Goal: Information Seeking & Learning: Learn about a topic

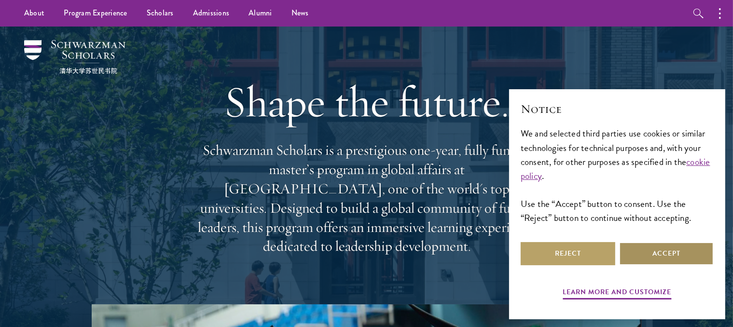
click at [653, 252] on button "Accept" at bounding box center [666, 253] width 95 height 23
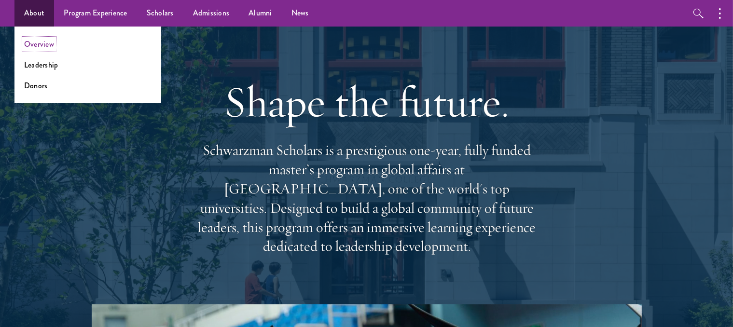
click at [43, 42] on link "Overview" at bounding box center [39, 44] width 30 height 11
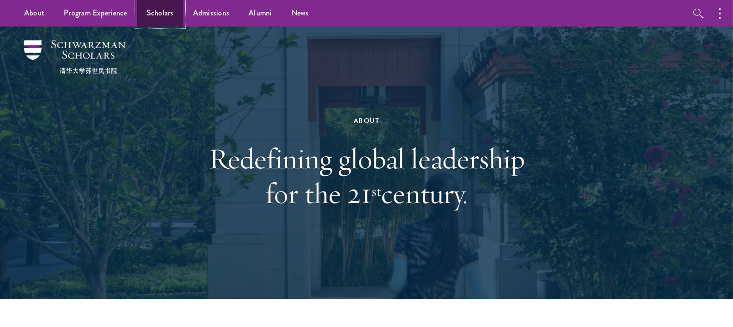
click at [158, 16] on link "Scholars" at bounding box center [160, 13] width 46 height 27
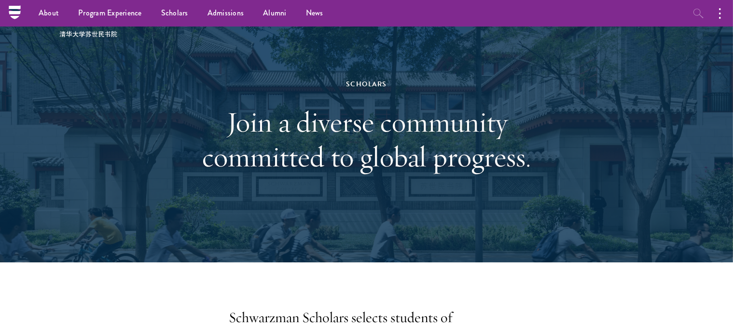
scroll to position [12, 0]
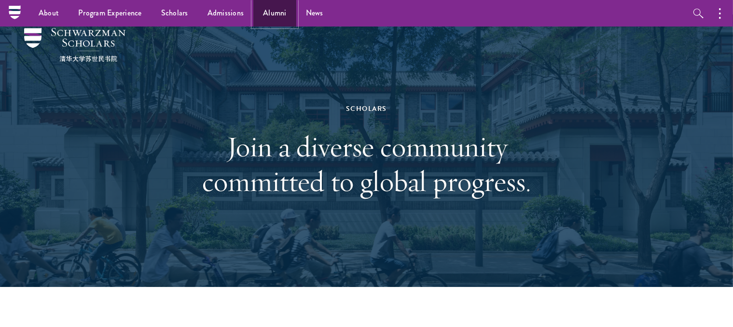
click at [275, 10] on link "Alumni" at bounding box center [274, 13] width 43 height 27
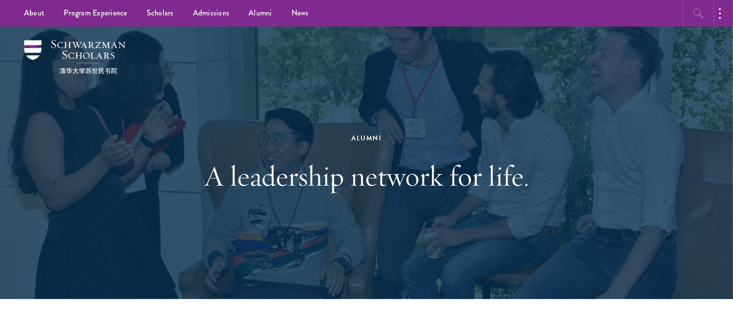
click at [695, 12] on icon "button" at bounding box center [699, 14] width 12 height 12
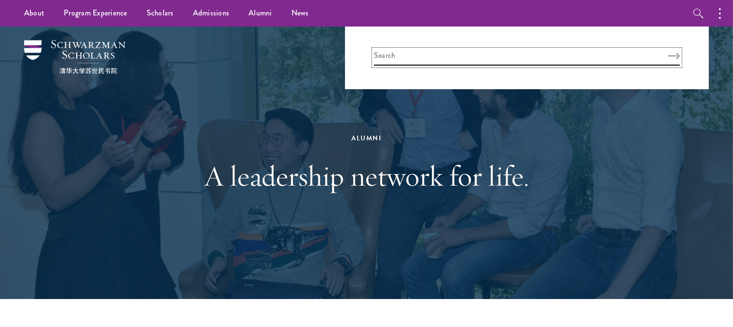
click at [407, 56] on input "search" at bounding box center [527, 58] width 306 height 16
type input "time line"
click at [669, 53] on button "Search" at bounding box center [675, 56] width 12 height 7
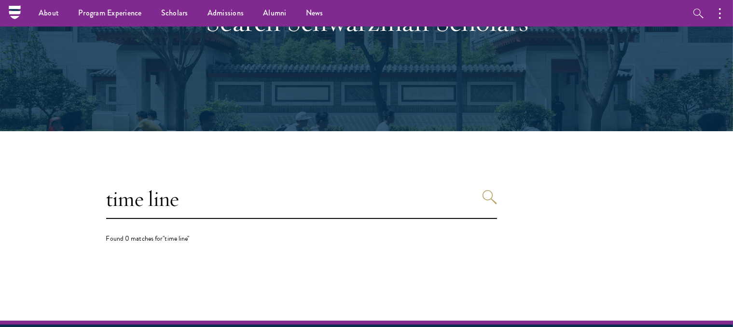
scroll to position [81, 0]
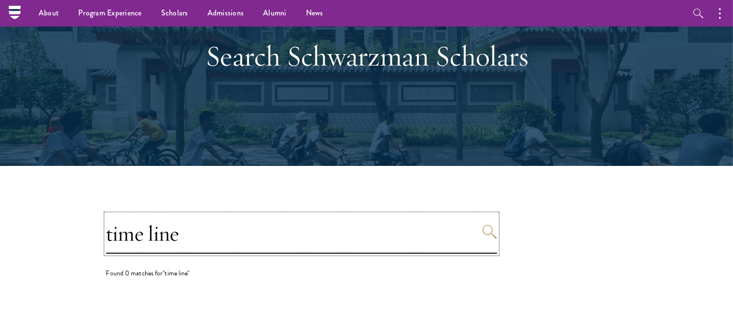
click at [226, 237] on input "time line" at bounding box center [301, 234] width 391 height 40
click at [149, 235] on input "time line" at bounding box center [301, 234] width 391 height 40
type input "timeline"
click at [483, 225] on button "Search" at bounding box center [490, 232] width 14 height 14
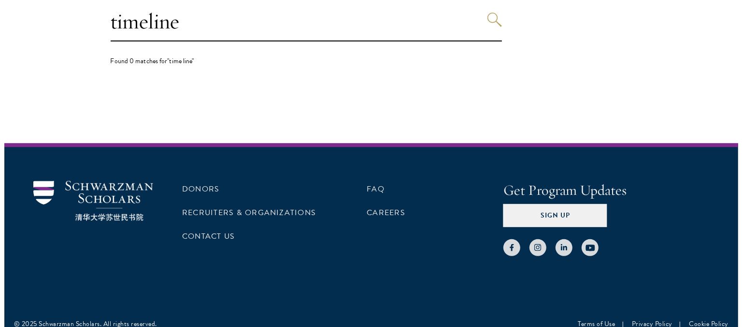
scroll to position [305, 0]
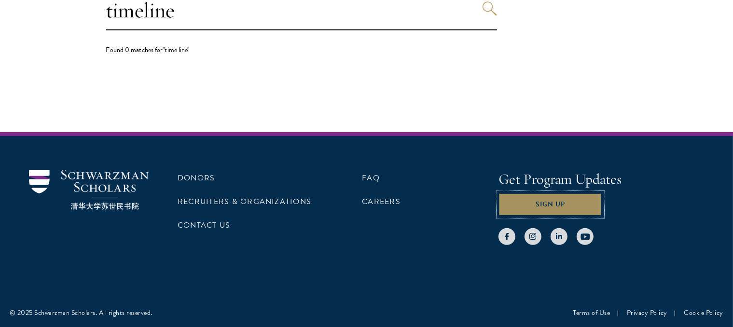
click at [543, 199] on button "Sign Up" at bounding box center [551, 204] width 104 height 23
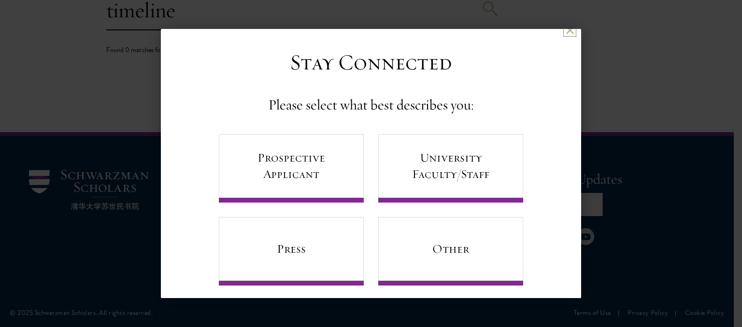
scroll to position [17, 0]
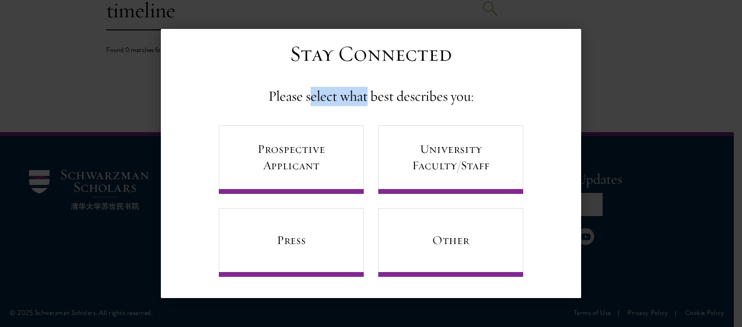
drag, startPoint x: 305, startPoint y: 99, endPoint x: 368, endPoint y: 99, distance: 63.3
click at [367, 99] on h4 "Please select what best describes you:" at bounding box center [371, 96] width 206 height 19
drag, startPoint x: 406, startPoint y: 98, endPoint x: 431, endPoint y: 98, distance: 25.6
click at [431, 98] on h4 "Please select what best describes you:" at bounding box center [371, 96] width 206 height 19
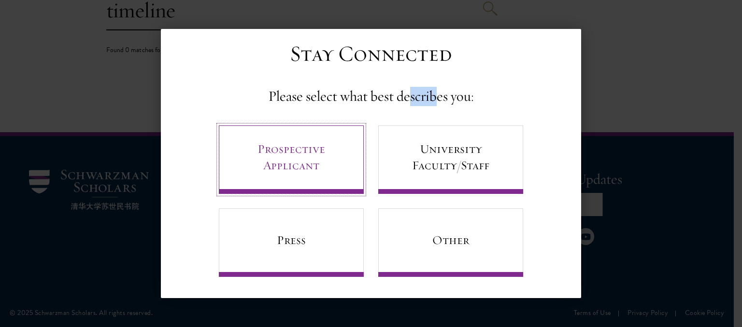
click at [293, 141] on link "Prospective Applicant" at bounding box center [291, 160] width 145 height 69
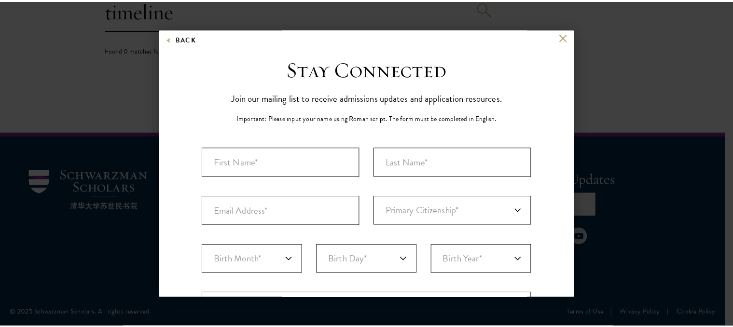
scroll to position [0, 0]
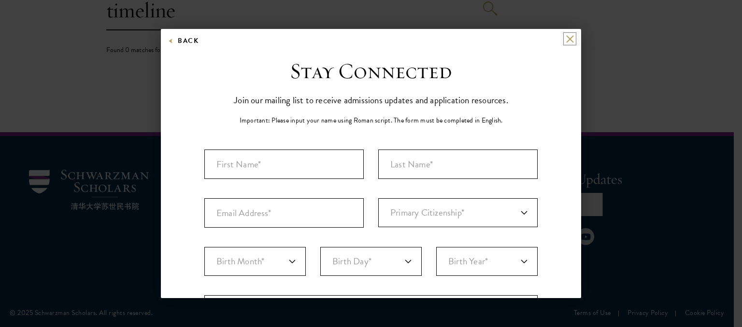
click at [565, 41] on button at bounding box center [569, 39] width 8 height 8
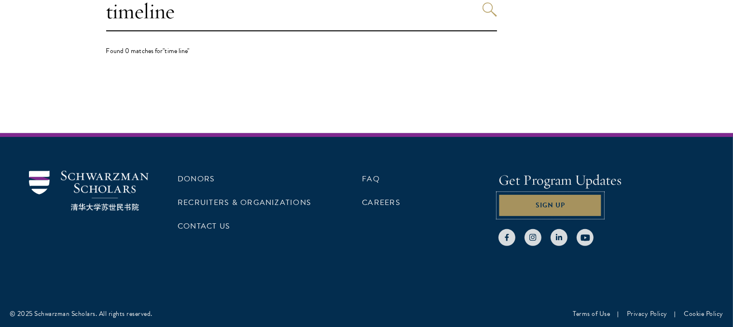
scroll to position [305, 0]
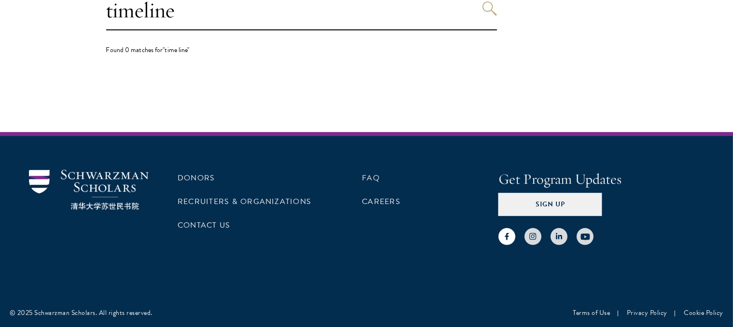
click at [506, 234] on icon at bounding box center [507, 236] width 7 height 7
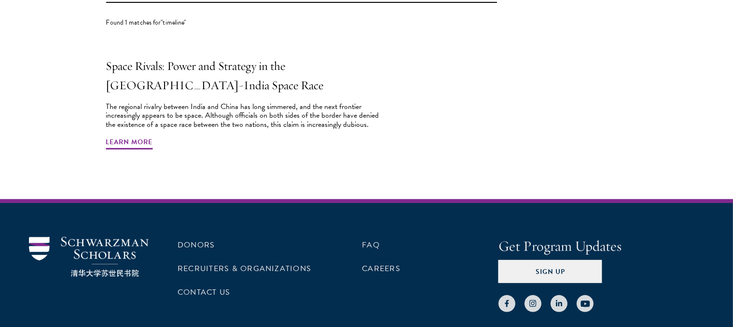
scroll to position [338, 0]
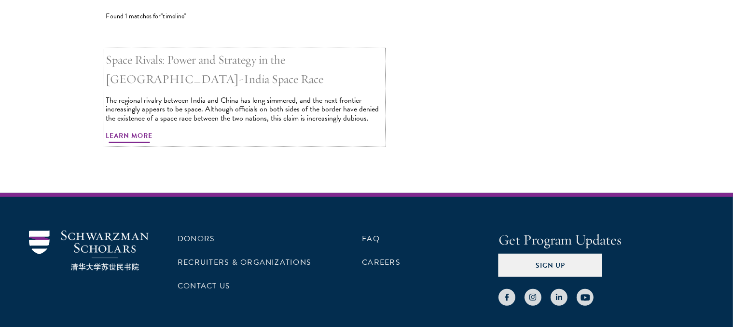
click at [163, 111] on div "The regional rivalry between India and China has long simmered, and the next fr…" at bounding box center [245, 109] width 278 height 27
